Goal: Transaction & Acquisition: Book appointment/travel/reservation

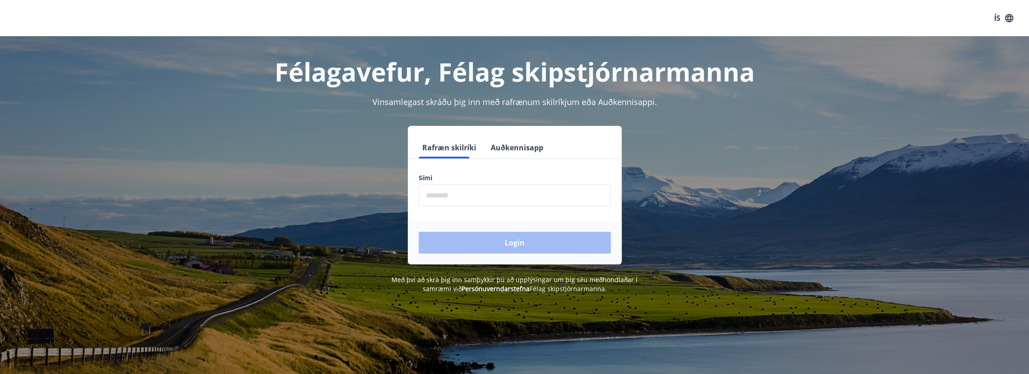
click at [468, 196] on input "phone" at bounding box center [515, 195] width 192 height 22
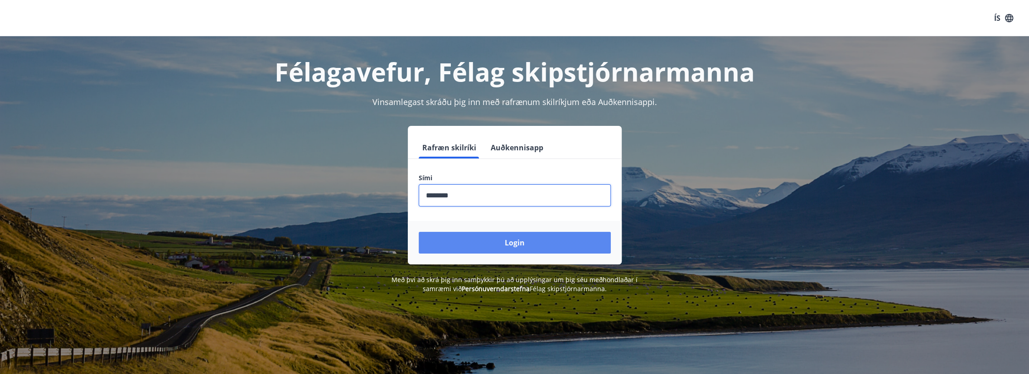
type input "********"
click at [462, 246] on button "Login" at bounding box center [515, 243] width 192 height 22
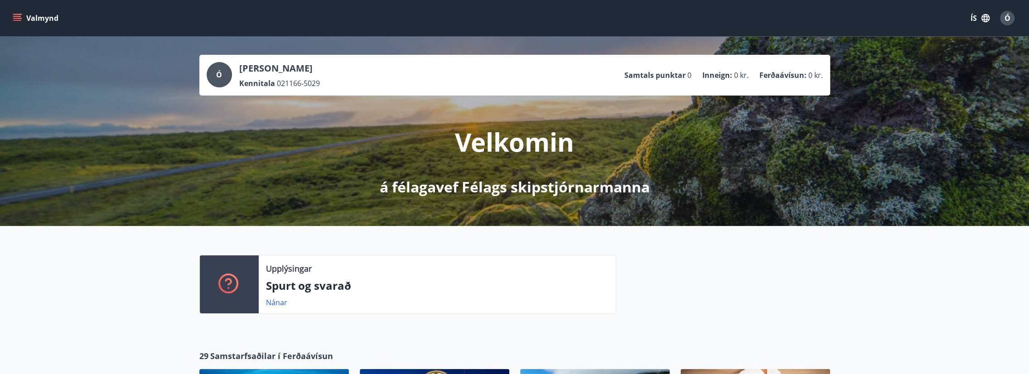
click at [49, 18] on button "Valmynd" at bounding box center [36, 18] width 51 height 16
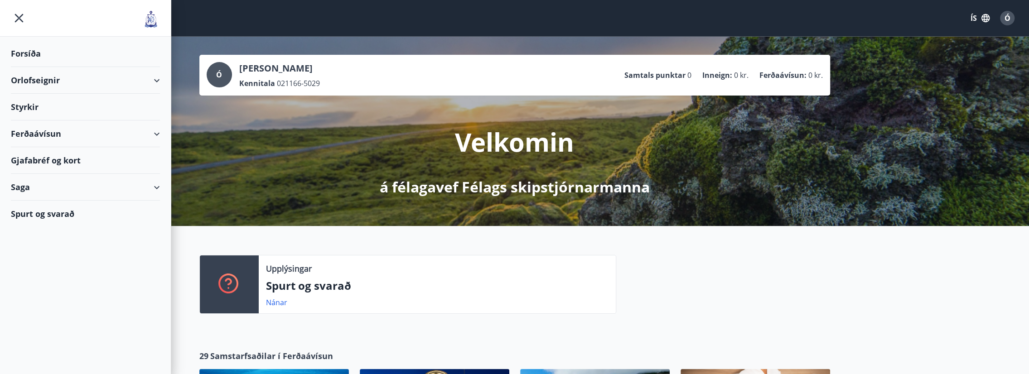
click at [68, 82] on div "Orlofseignir" at bounding box center [85, 80] width 149 height 27
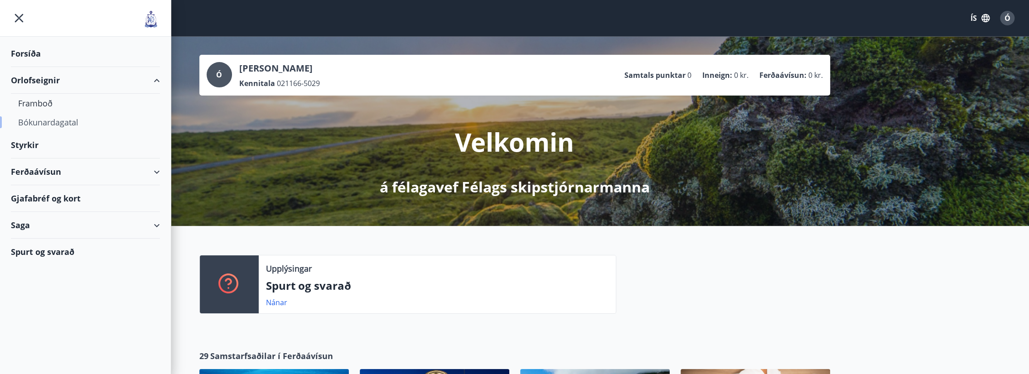
click at [57, 123] on div "Bókunardagatal" at bounding box center [85, 122] width 135 height 19
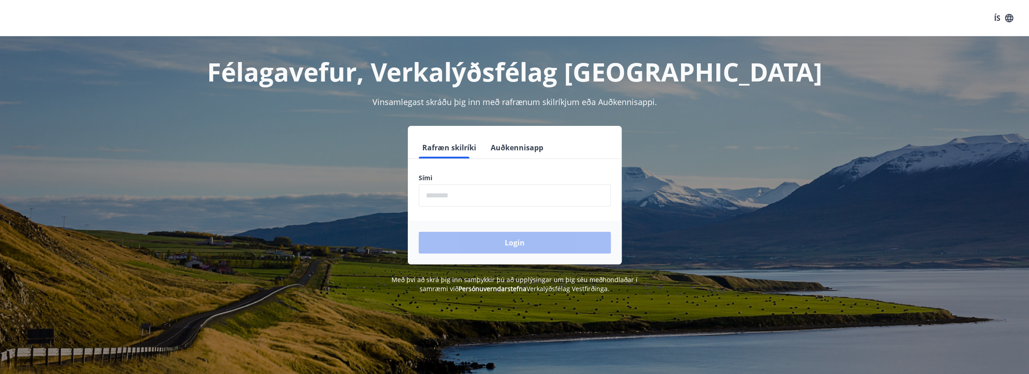
click at [476, 190] on input "phone" at bounding box center [515, 195] width 192 height 22
type input "********"
click at [419, 232] on button "Login" at bounding box center [515, 243] width 192 height 22
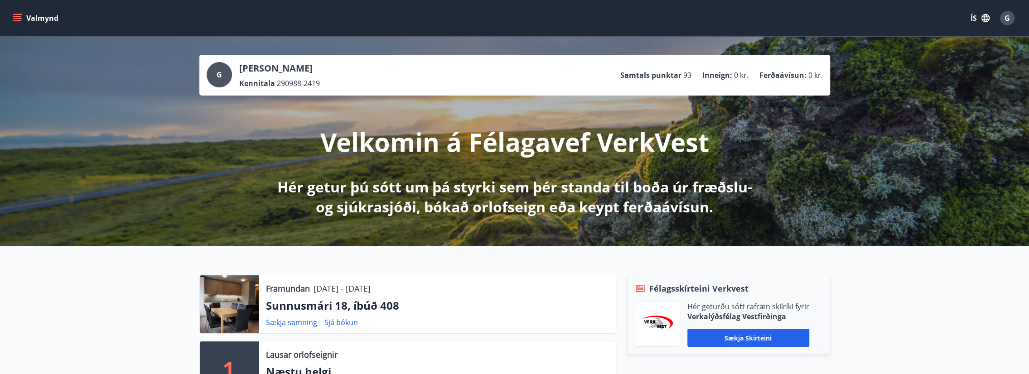
click at [17, 19] on icon "menu" at bounding box center [18, 18] width 10 height 1
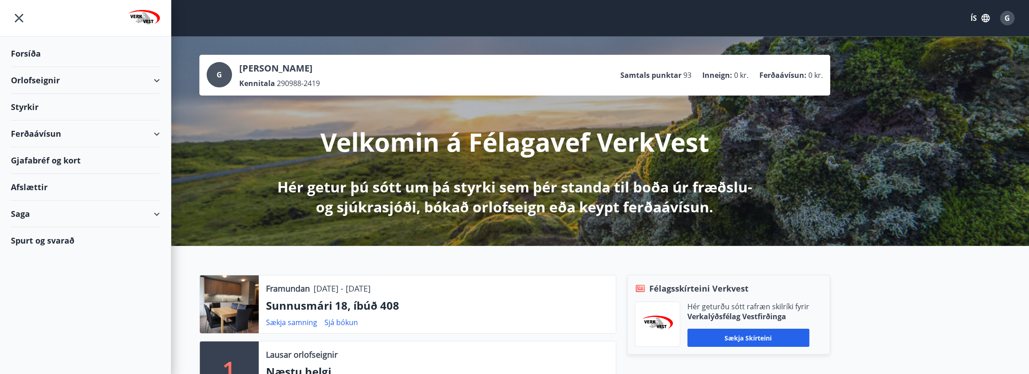
click at [76, 86] on div "Orlofseignir" at bounding box center [85, 80] width 149 height 27
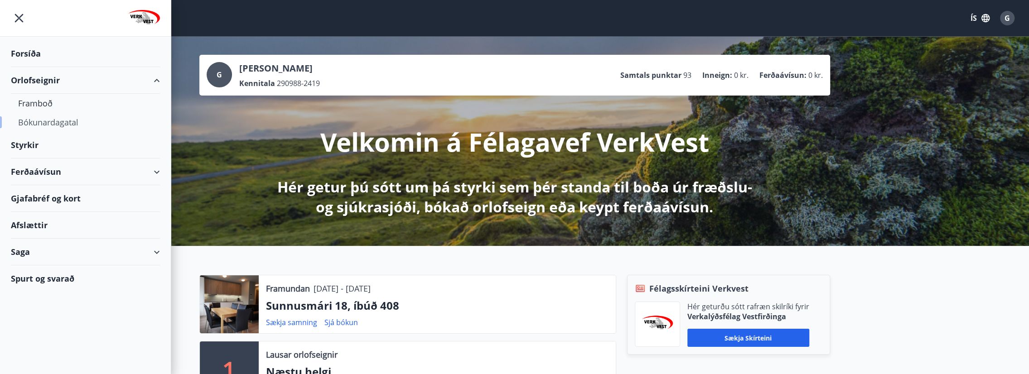
click at [49, 120] on div "Bókunardagatal" at bounding box center [85, 122] width 135 height 19
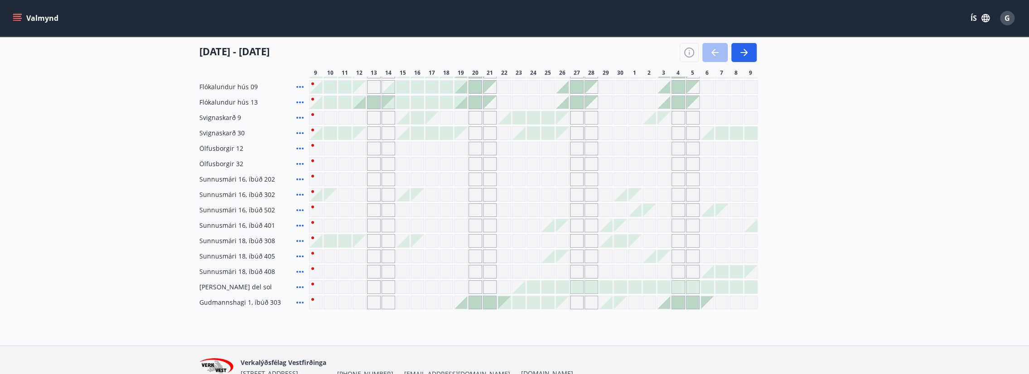
scroll to position [225, 0]
